Goal: Task Accomplishment & Management: Use online tool/utility

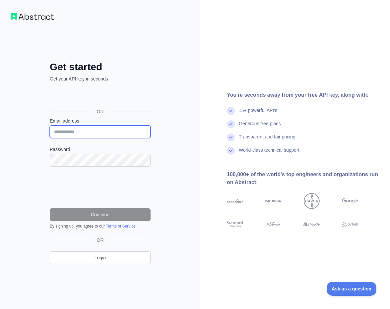
click at [106, 132] on input "Email address" at bounding box center [100, 132] width 101 height 13
type input "**********"
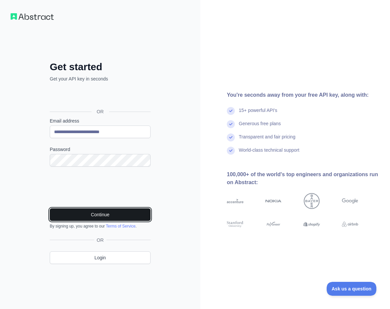
click at [92, 214] on button "Continue" at bounding box center [100, 214] width 101 height 13
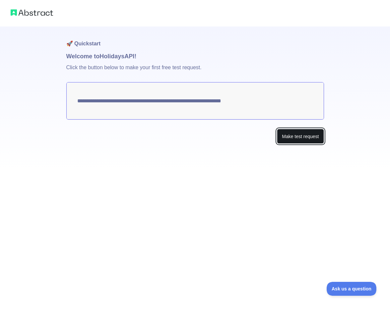
click at [299, 138] on button "Make test request" at bounding box center [300, 136] width 47 height 15
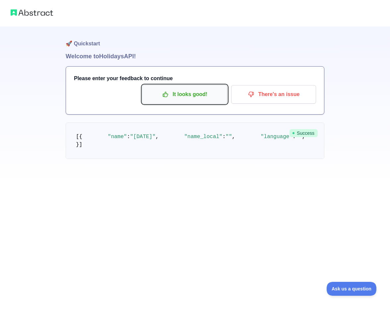
click at [199, 96] on p "It looks good!" at bounding box center [184, 94] width 75 height 11
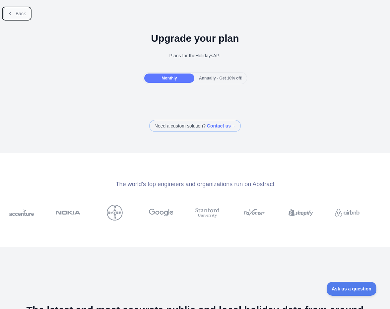
click at [16, 13] on span "Back" at bounding box center [21, 13] width 10 height 5
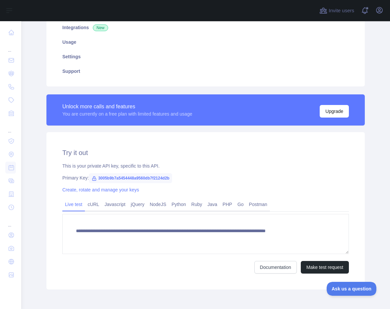
scroll to position [107, 0]
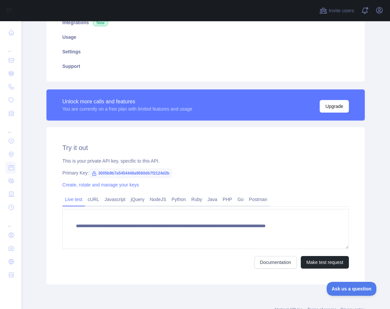
click at [94, 173] on span "3005b9b7a5454448a9560db7f2124d2b" at bounding box center [130, 173] width 83 height 10
drag, startPoint x: 93, startPoint y: 173, endPoint x: 168, endPoint y: 172, distance: 74.9
click at [168, 172] on span "3005b9b7a5454448a9560db7f2124d2b" at bounding box center [130, 173] width 83 height 10
drag, startPoint x: 168, startPoint y: 172, endPoint x: 241, endPoint y: 174, distance: 72.9
click at [241, 174] on div "Primary Key: 3005b9b7a5454448a9560db7f2124d2b" at bounding box center [205, 173] width 286 height 7
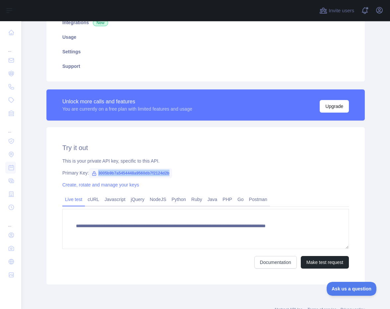
click at [241, 174] on div "Primary Key: 3005b9b7a5454448a9560db7f2124d2b" at bounding box center [205, 173] width 286 height 7
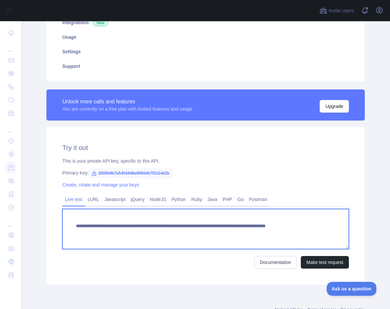
drag, startPoint x: 70, startPoint y: 226, endPoint x: 289, endPoint y: 242, distance: 219.5
click at [289, 242] on textarea "**********" at bounding box center [205, 229] width 286 height 40
click at [288, 236] on textarea "**********" at bounding box center [205, 229] width 286 height 40
